Goal: Navigation & Orientation: Understand site structure

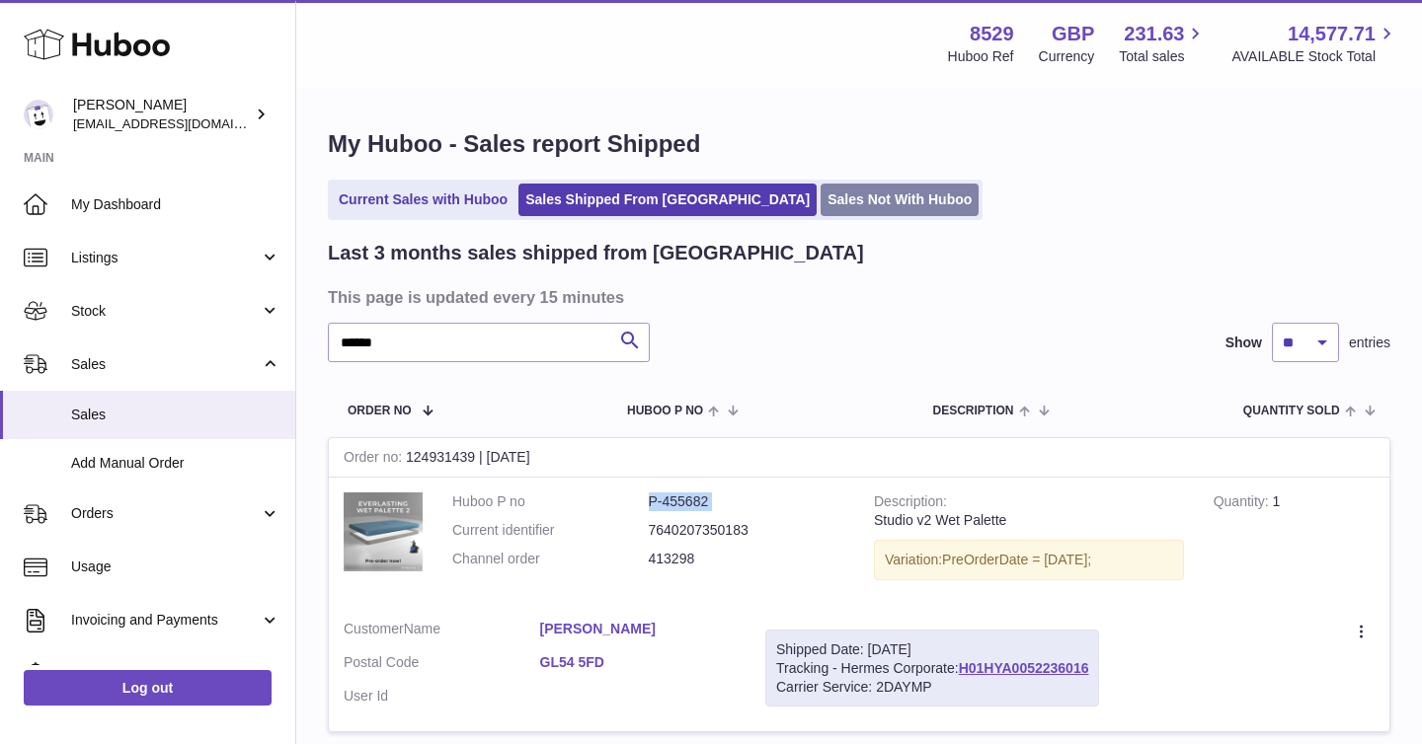
click at [820, 192] on link "Sales Not With Huboo" at bounding box center [899, 200] width 158 height 33
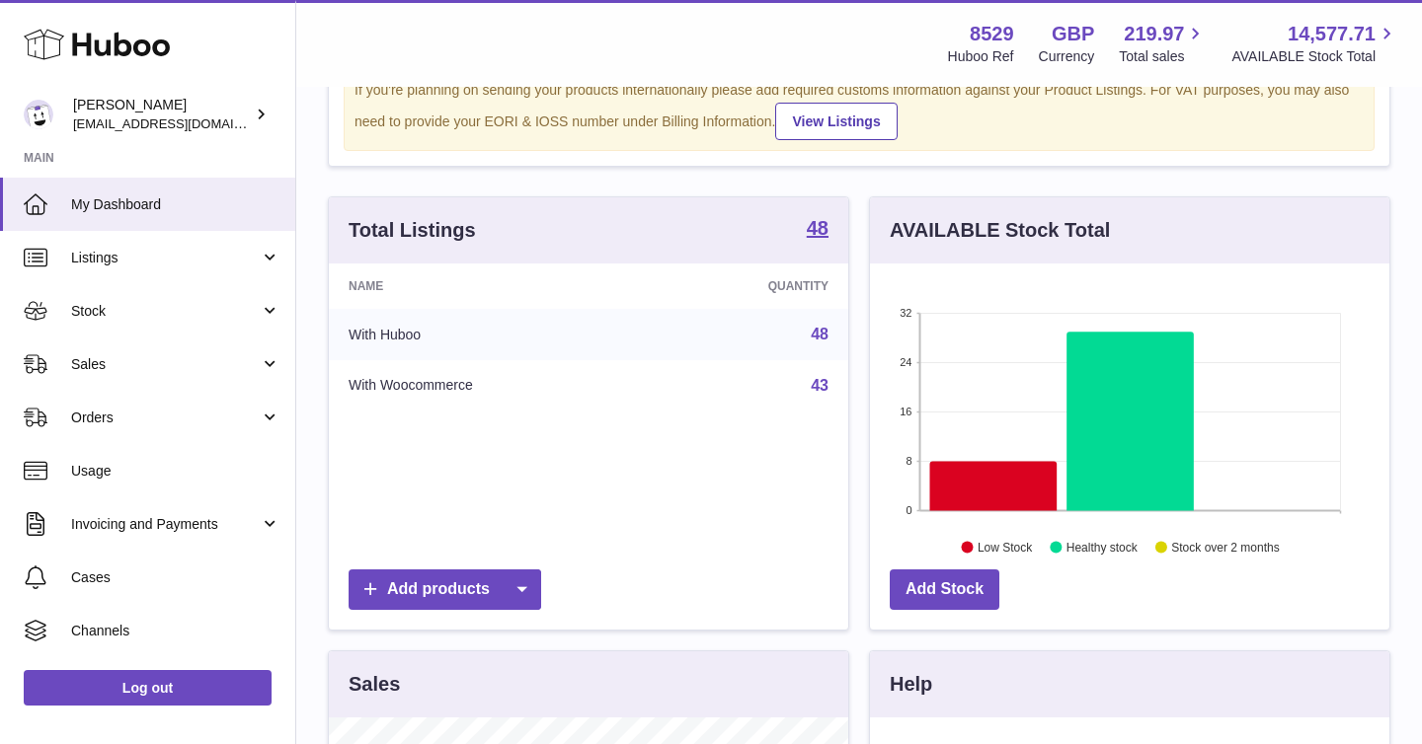
scroll to position [112, 0]
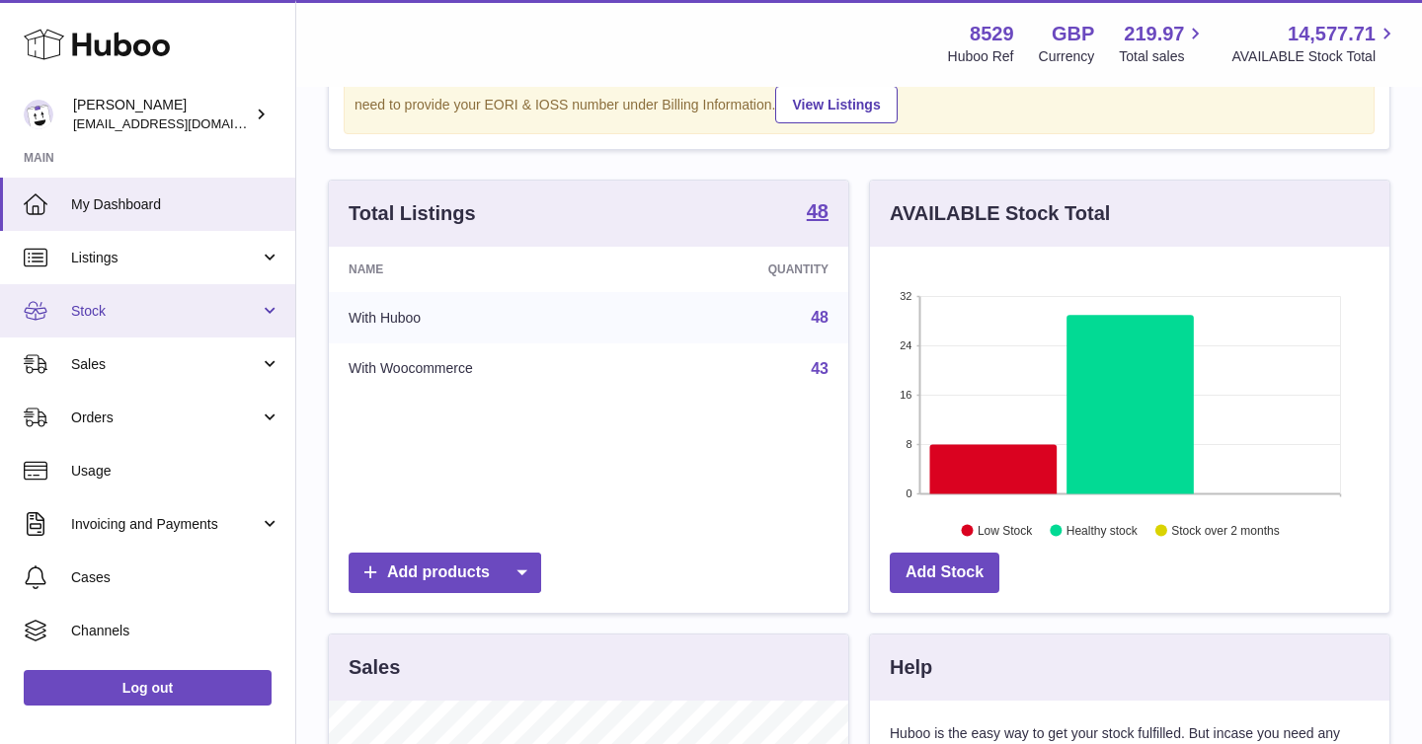
click at [268, 310] on link "Stock" at bounding box center [147, 310] width 295 height 53
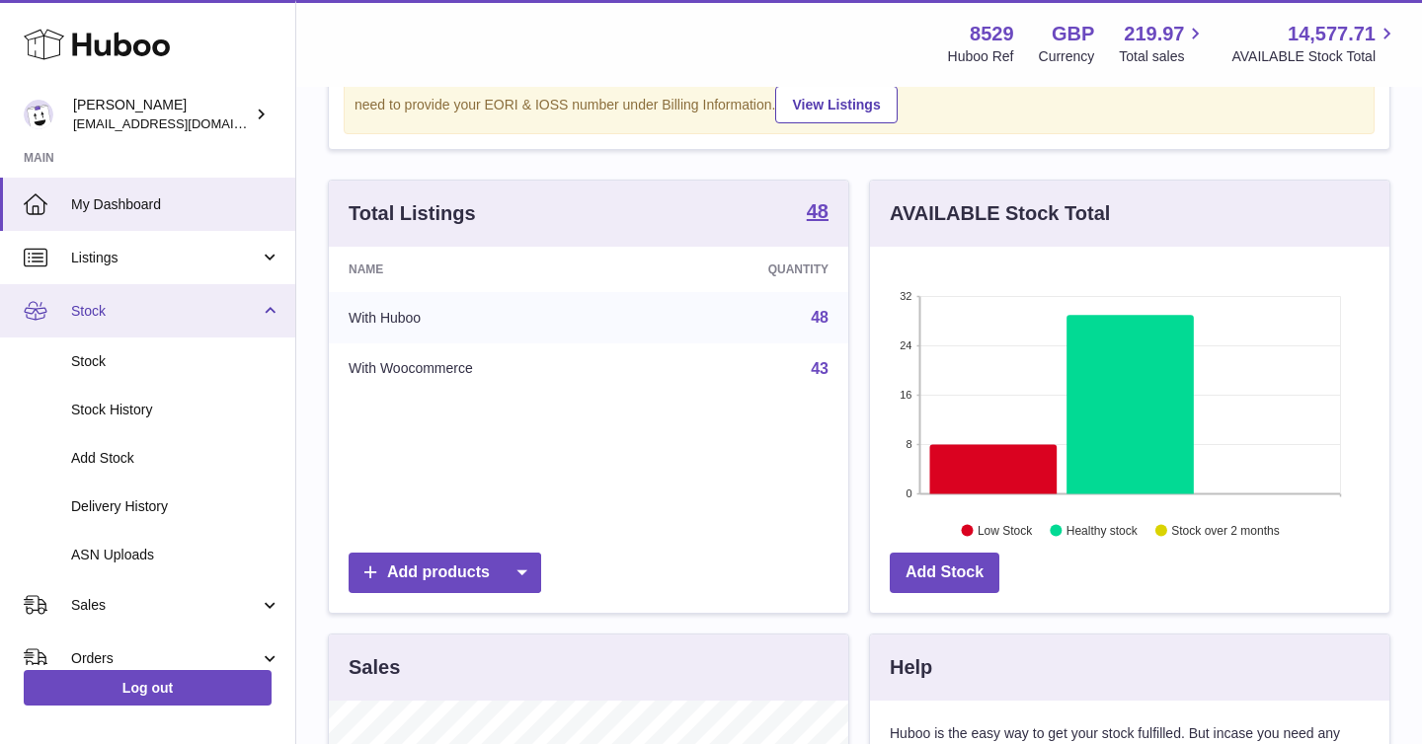
click at [267, 307] on link "Stock" at bounding box center [147, 310] width 295 height 53
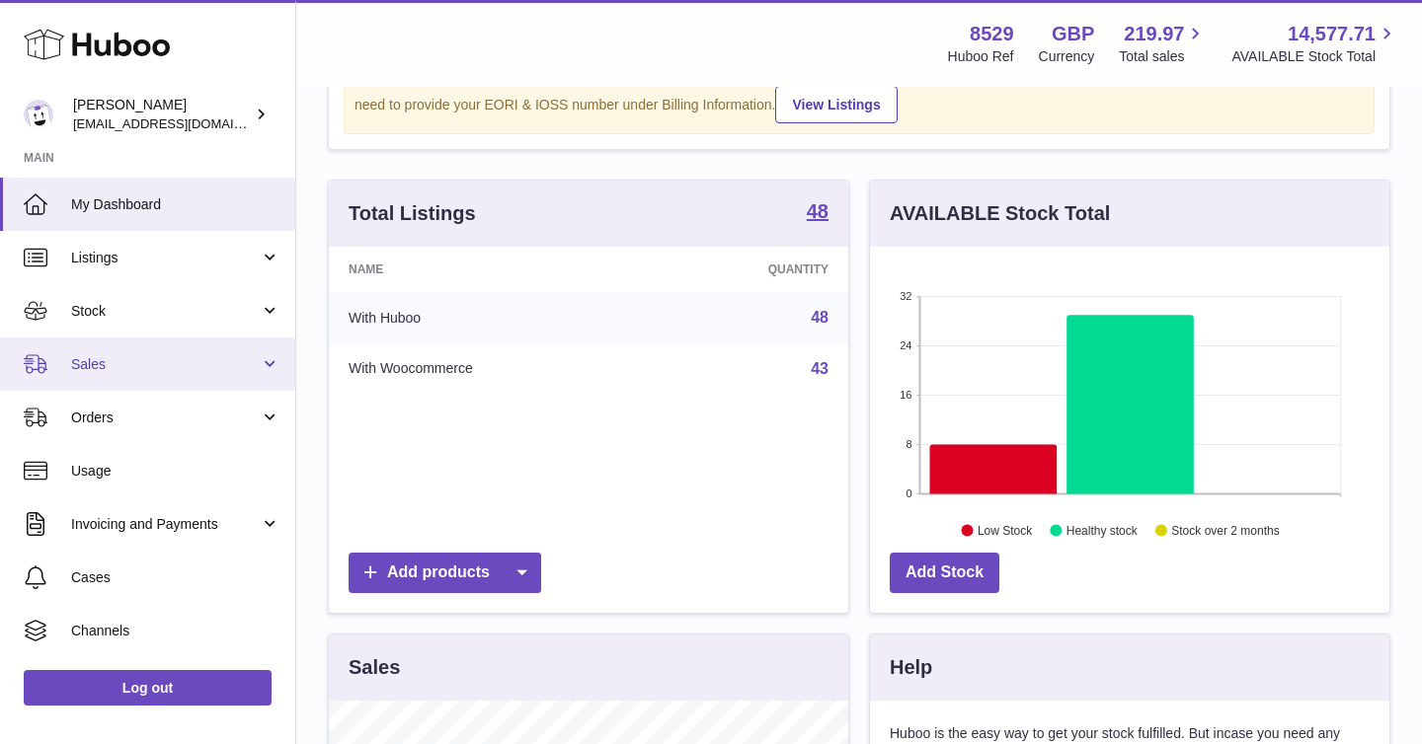
click at [268, 359] on link "Sales" at bounding box center [147, 364] width 295 height 53
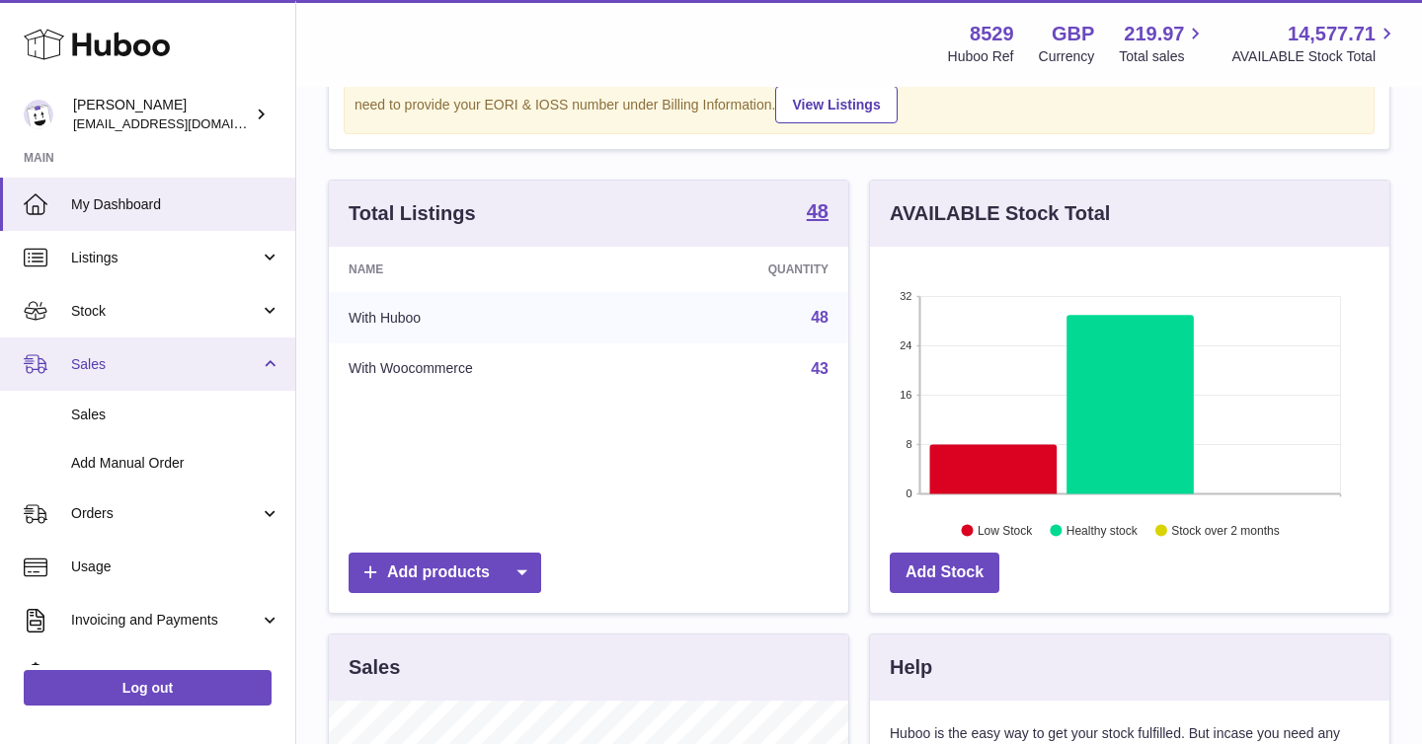
click at [267, 366] on link "Sales" at bounding box center [147, 364] width 295 height 53
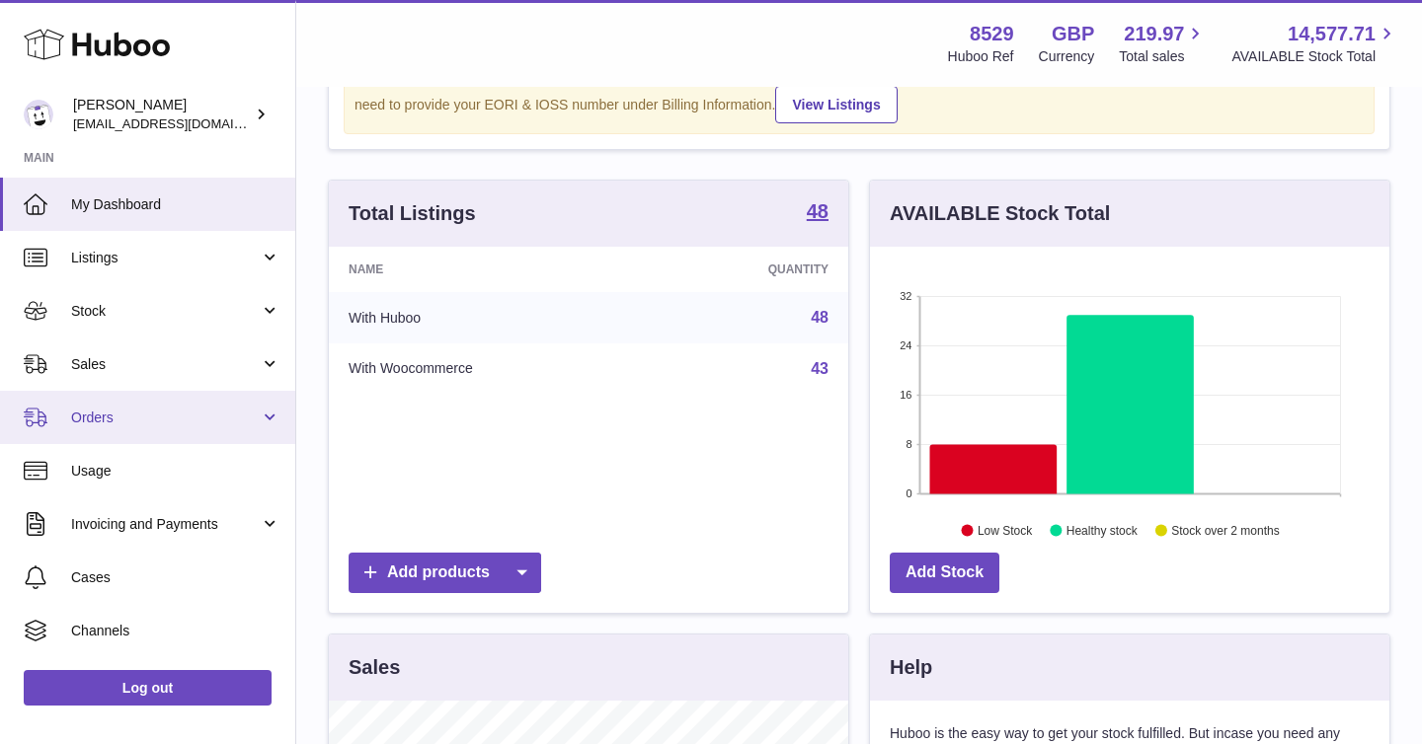
click at [265, 418] on link "Orders" at bounding box center [147, 417] width 295 height 53
click at [273, 415] on link "Orders" at bounding box center [147, 417] width 295 height 53
